Goal: Go to known website: Access a specific website the user already knows

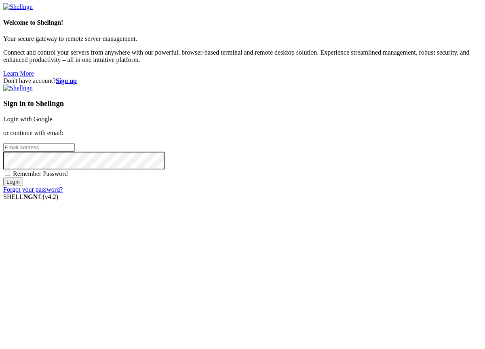
click at [320, 122] on div "Sign in to Shellngn Login with Google or continue with email: Remember Password…" at bounding box center [242, 138] width 478 height 109
click at [53, 122] on link "Login with Google" at bounding box center [27, 119] width 49 height 7
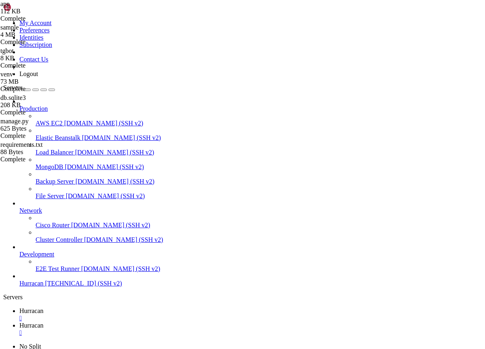
type input "/home/admin"
click at [44, 322] on span "Hurracan" at bounding box center [31, 325] width 24 height 7
